Goal: Navigation & Orientation: Find specific page/section

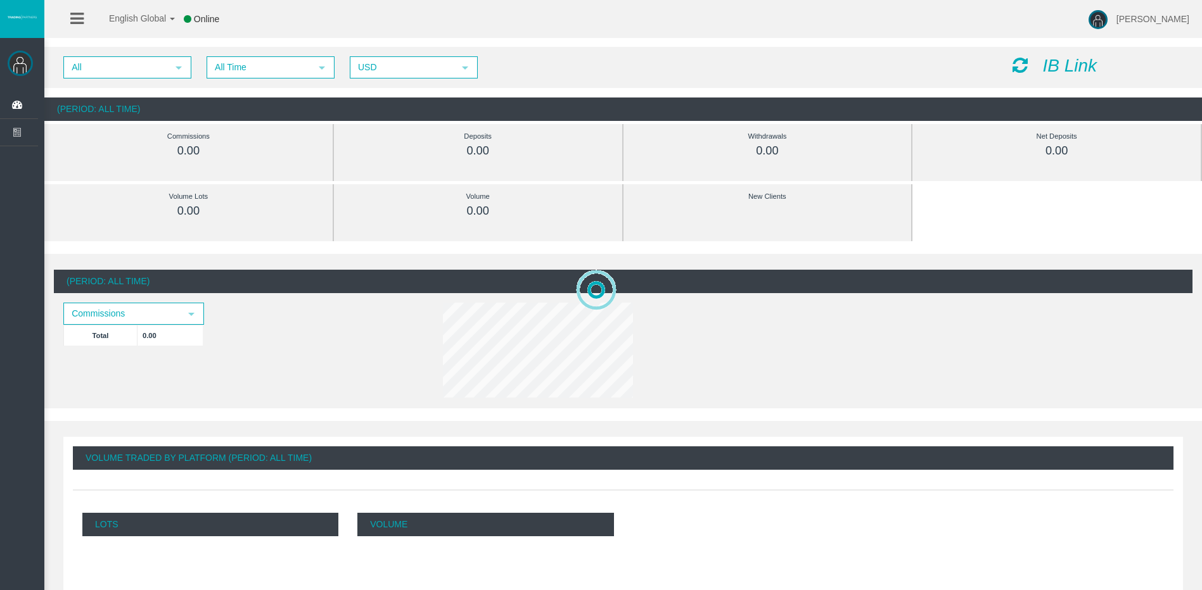
click at [1067, 71] on icon "IB Link" at bounding box center [1069, 66] width 54 height 20
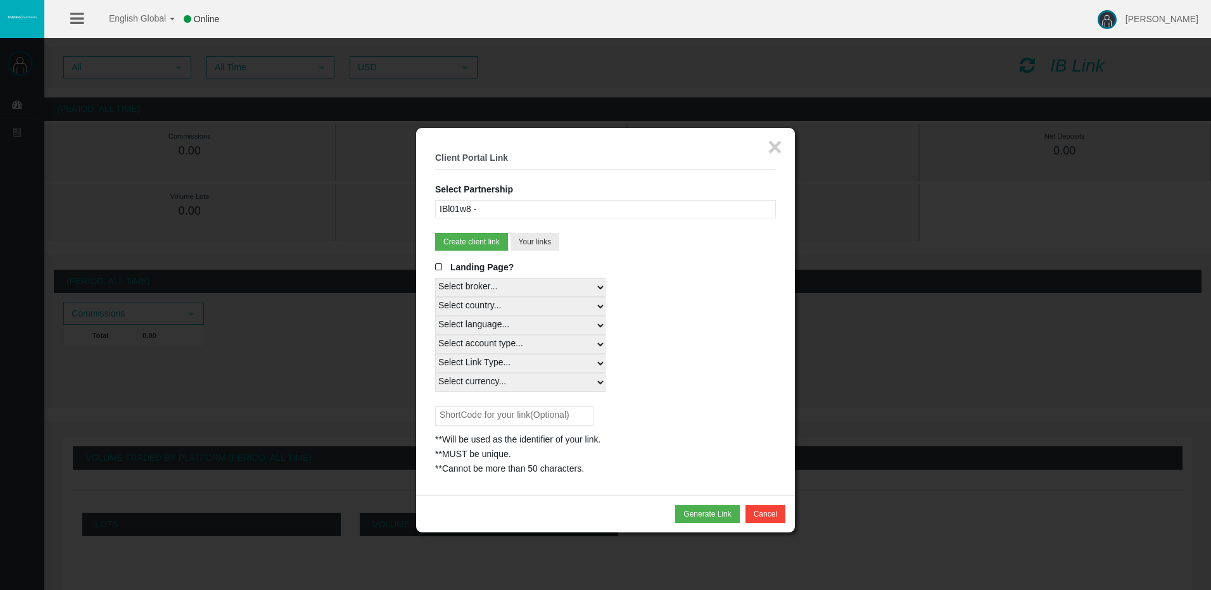
click at [619, 211] on div "IBl01w8 -" at bounding box center [605, 209] width 341 height 18
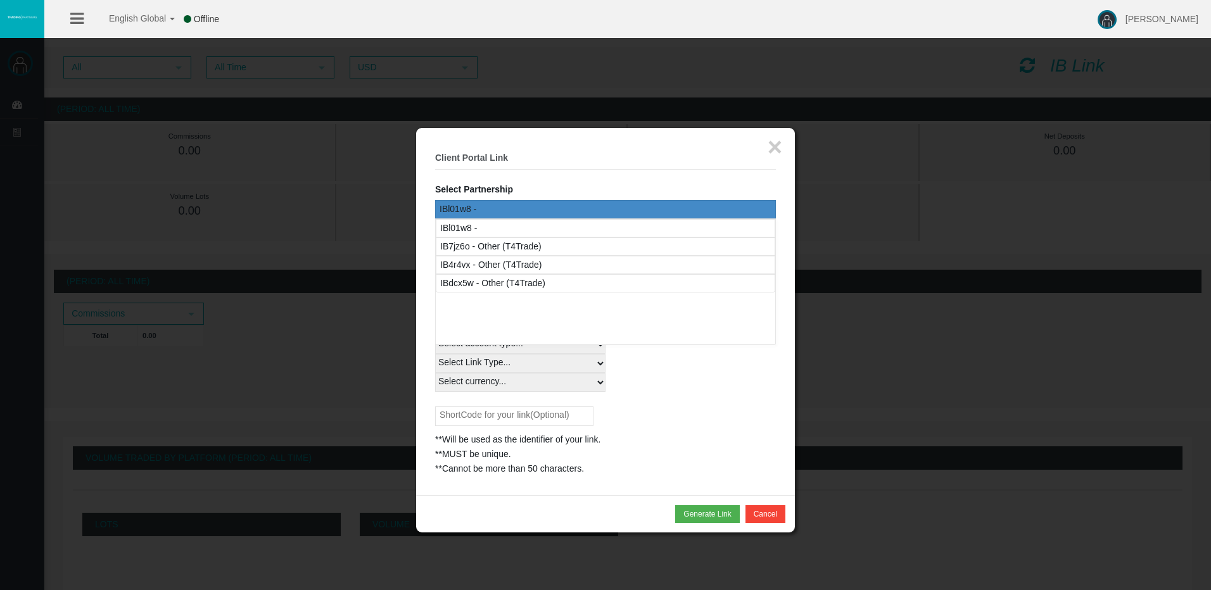
click at [925, 170] on div at bounding box center [605, 295] width 1211 height 590
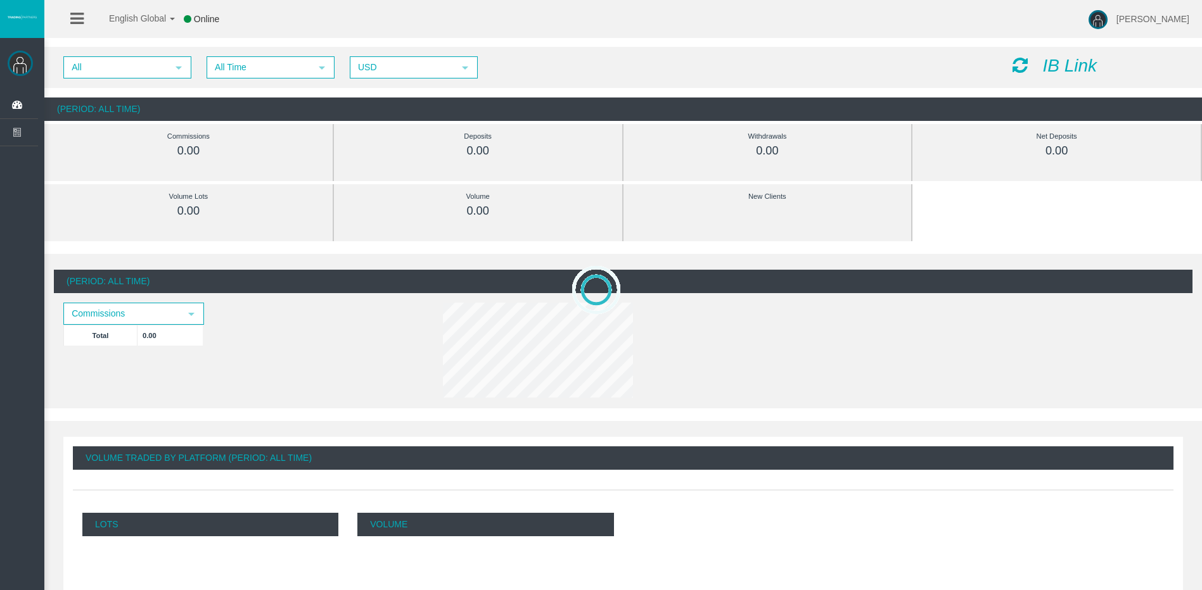
click at [1082, 59] on icon "IB Link" at bounding box center [1069, 66] width 54 height 20
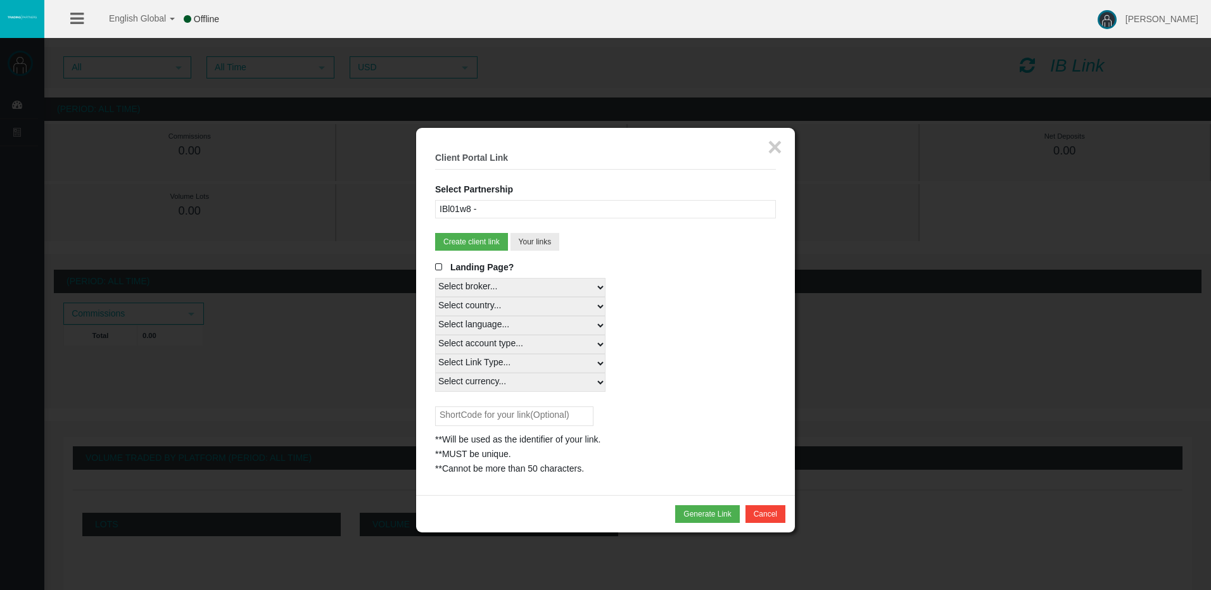
click at [542, 214] on div "IBl01w8 -" at bounding box center [605, 209] width 341 height 18
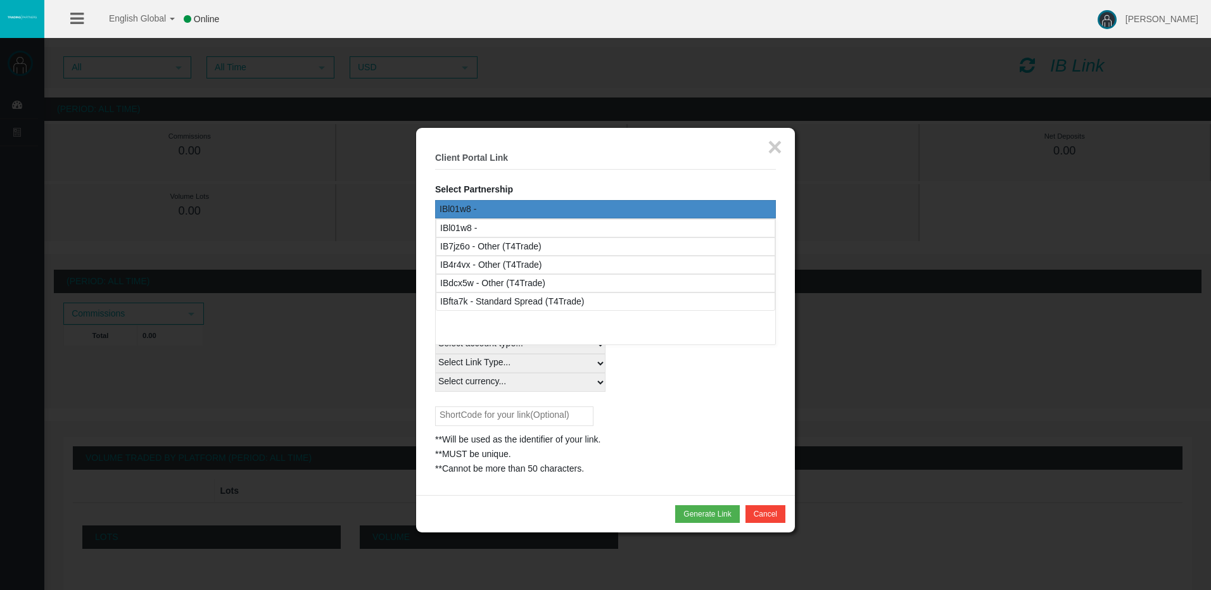
click at [921, 312] on div at bounding box center [605, 295] width 1211 height 590
click at [767, 520] on button "Cancel" at bounding box center [765, 514] width 40 height 18
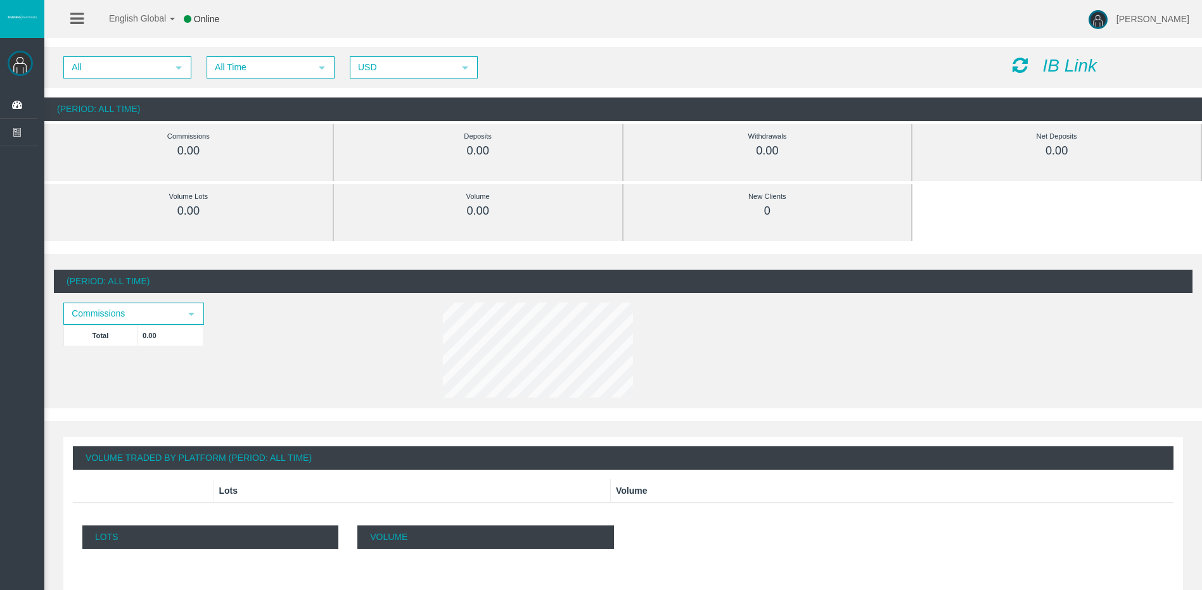
click at [882, 240] on div "New Clients 0" at bounding box center [767, 212] width 269 height 57
drag, startPoint x: 1135, startPoint y: 61, endPoint x: 284, endPoint y: 35, distance: 851.7
click at [284, 35] on div "English Global 简体中文 English Global 日本語 한국어 Online [PERSON_NAME] Help Log Out [P…" at bounding box center [601, 295] width 1202 height 590
drag, startPoint x: 284, startPoint y: 35, endPoint x: 263, endPoint y: 27, distance: 21.6
click at [263, 27] on div "English Global 简体中文 English Global 日本語 한국어 Online [PERSON_NAME] Help Log Out" at bounding box center [601, 19] width 1202 height 38
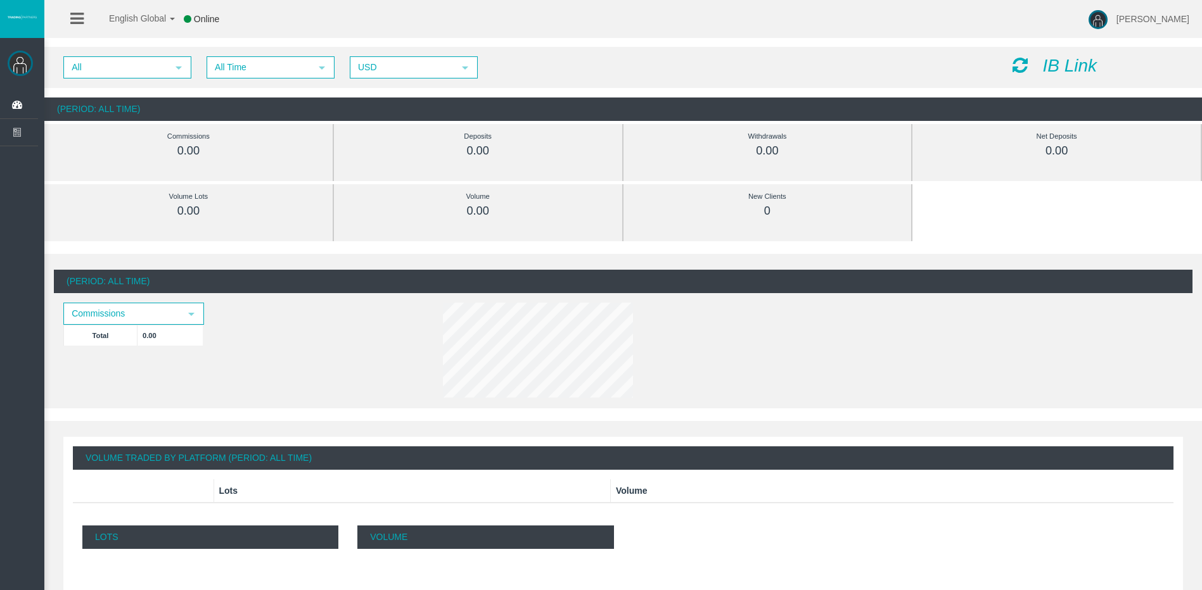
click at [263, 27] on div "English Global 简体中文 English Global 日本語 한국어 Online [PERSON_NAME] Help Log Out" at bounding box center [601, 19] width 1202 height 38
click at [358, 26] on div "English Global 简体中文 English Global 日本語 한국어 Online [PERSON_NAME] Help Log Out" at bounding box center [601, 19] width 1202 height 38
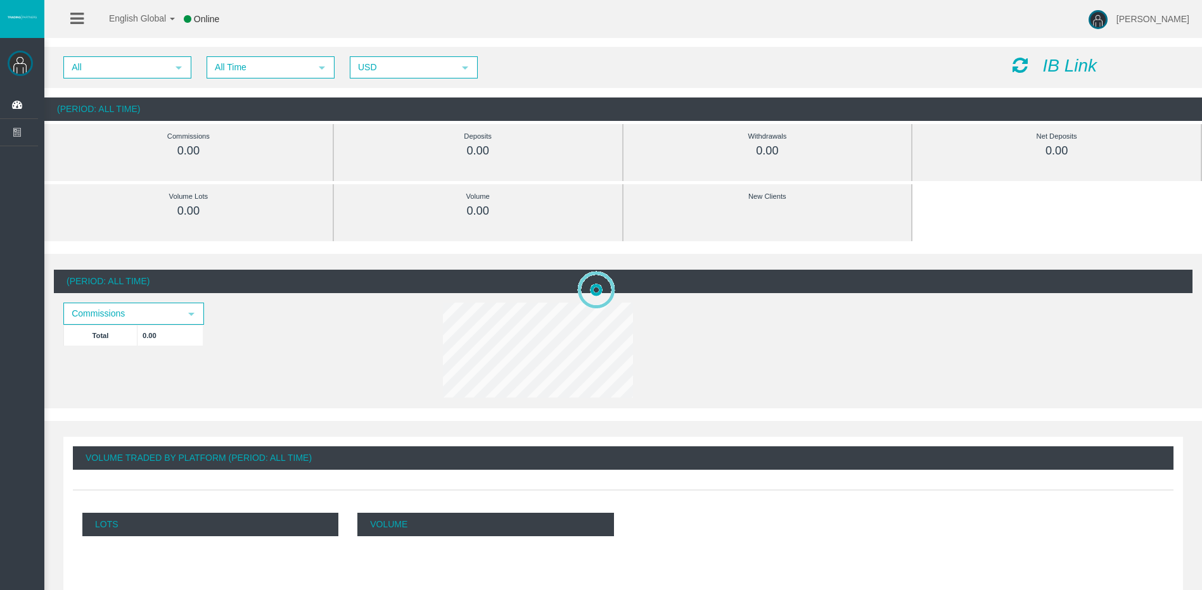
click at [1045, 57] on icon "IB Link" at bounding box center [1069, 66] width 54 height 20
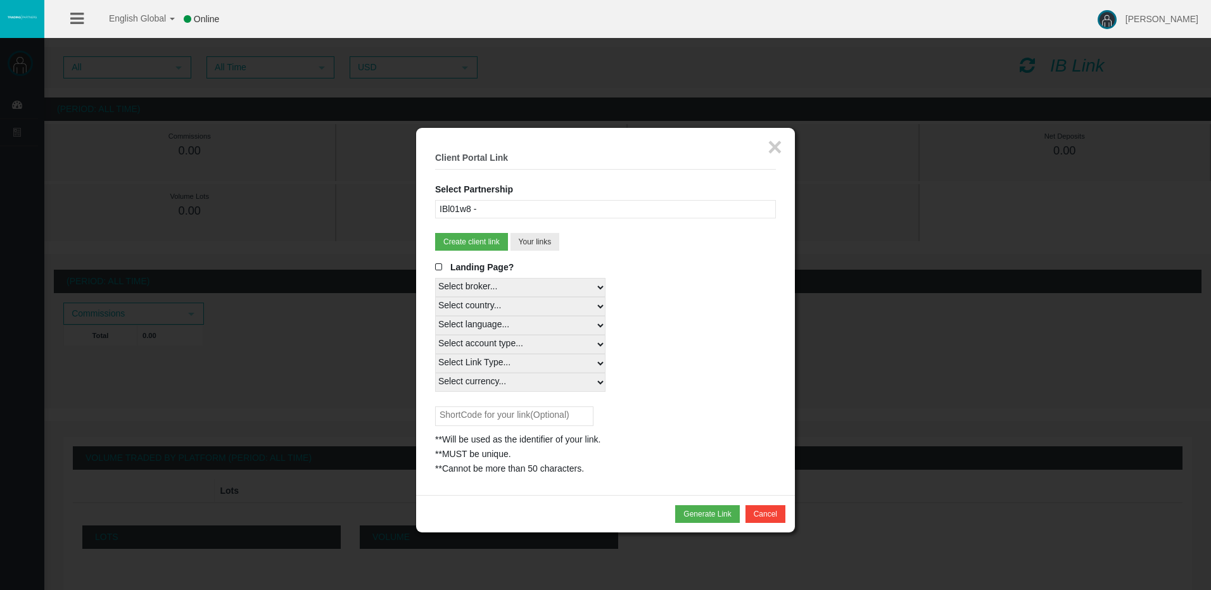
drag, startPoint x: 554, startPoint y: 195, endPoint x: 555, endPoint y: 207, distance: 12.1
click at [554, 195] on fieldset "× Client Portal Link Select Partnership IBl01w8 - IB7jz6o - Other (T4Trade) IB4…" at bounding box center [605, 311] width 341 height 329
click at [555, 208] on div "IBl01w8 -" at bounding box center [605, 209] width 341 height 18
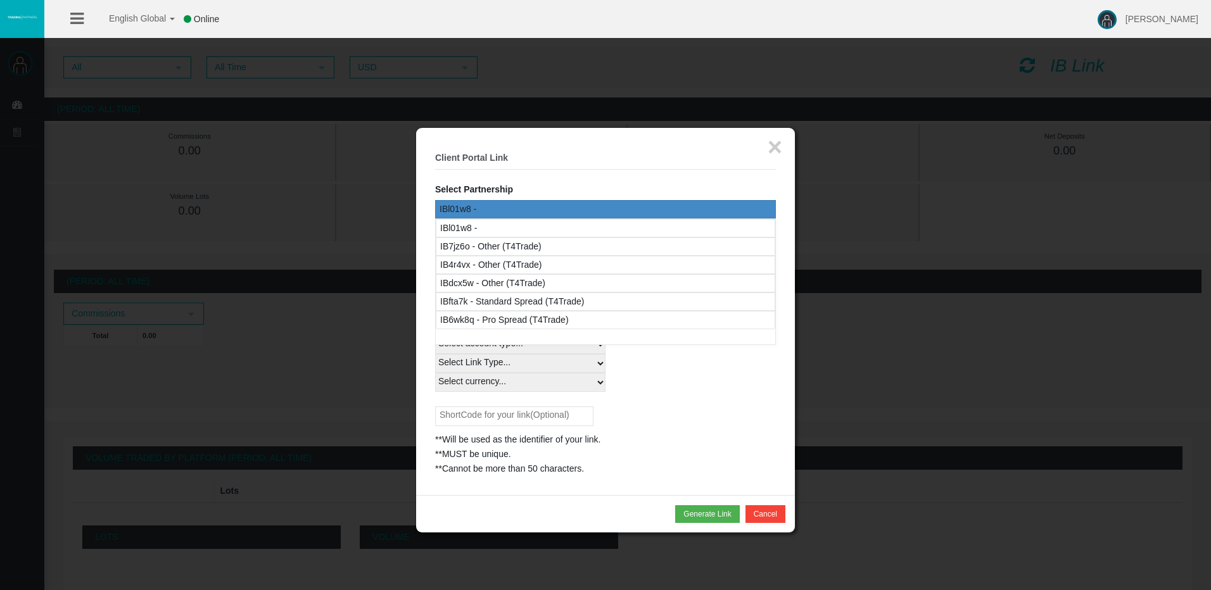
click at [615, 156] on h5 "Client Portal Link" at bounding box center [605, 158] width 341 height 10
